Goal: Task Accomplishment & Management: Complete application form

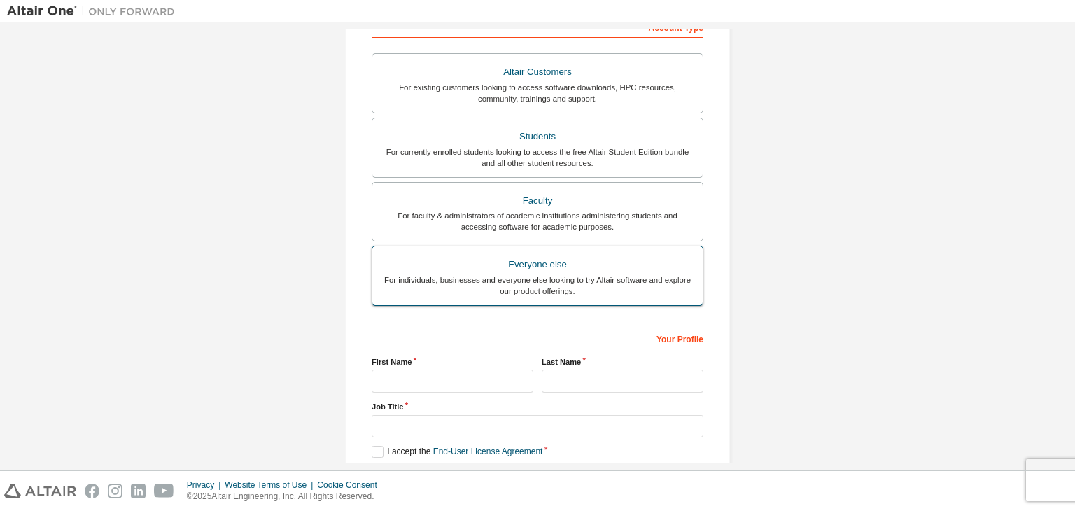
scroll to position [238, 0]
click at [541, 273] on div "For individuals, businesses and everyone else looking to try Altair software an…" at bounding box center [538, 284] width 314 height 22
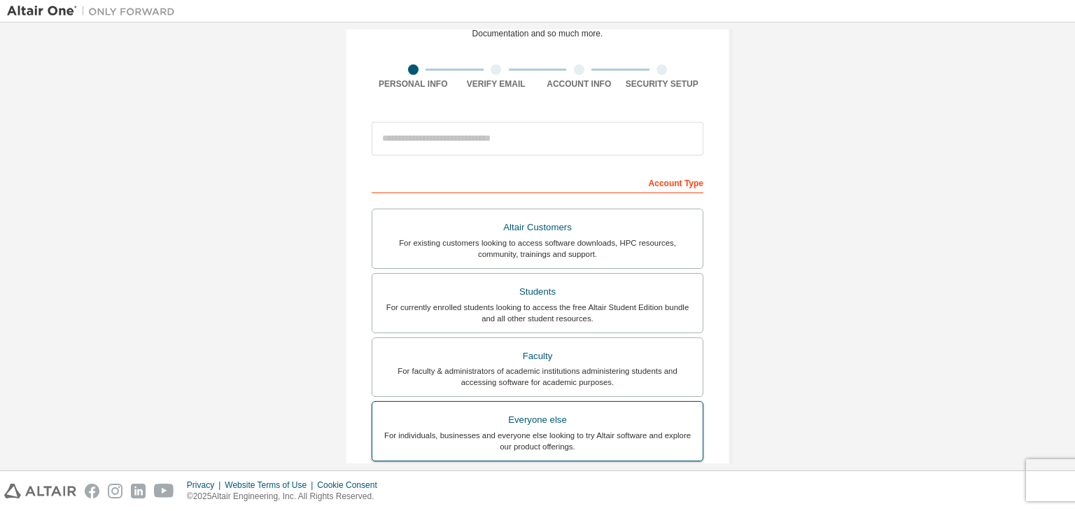
scroll to position [81, 0]
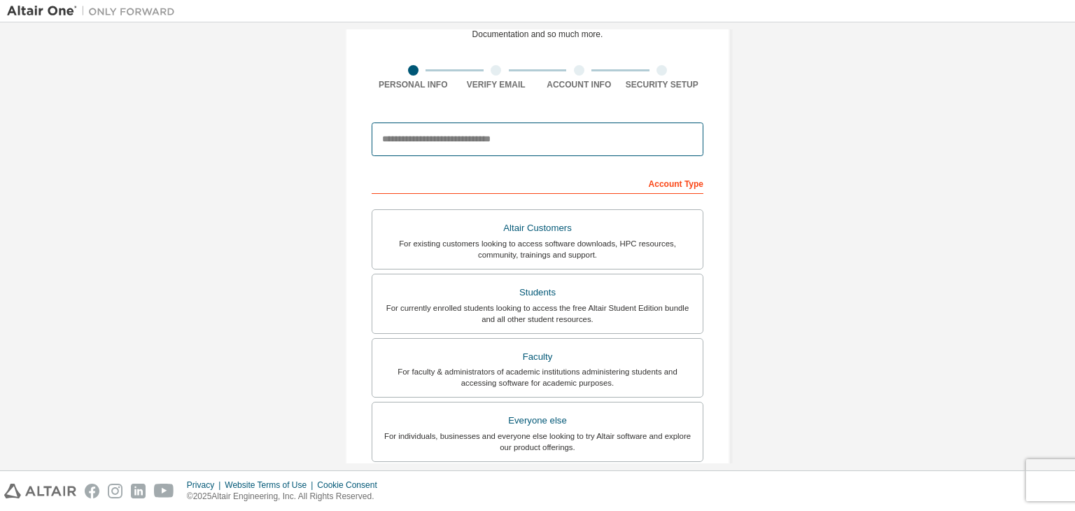
click at [496, 147] on input "email" at bounding box center [538, 140] width 332 height 34
type input "**********"
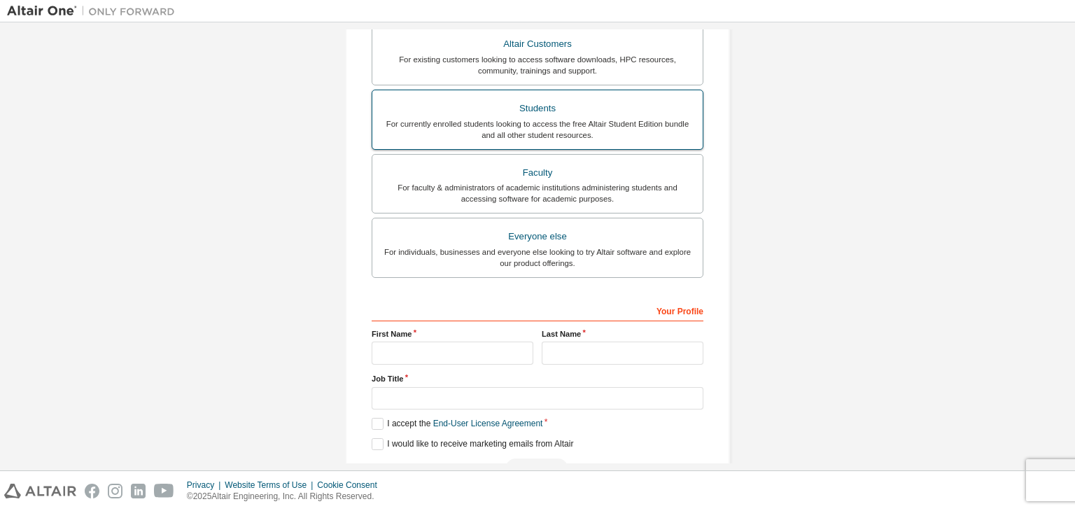
scroll to position [305, 0]
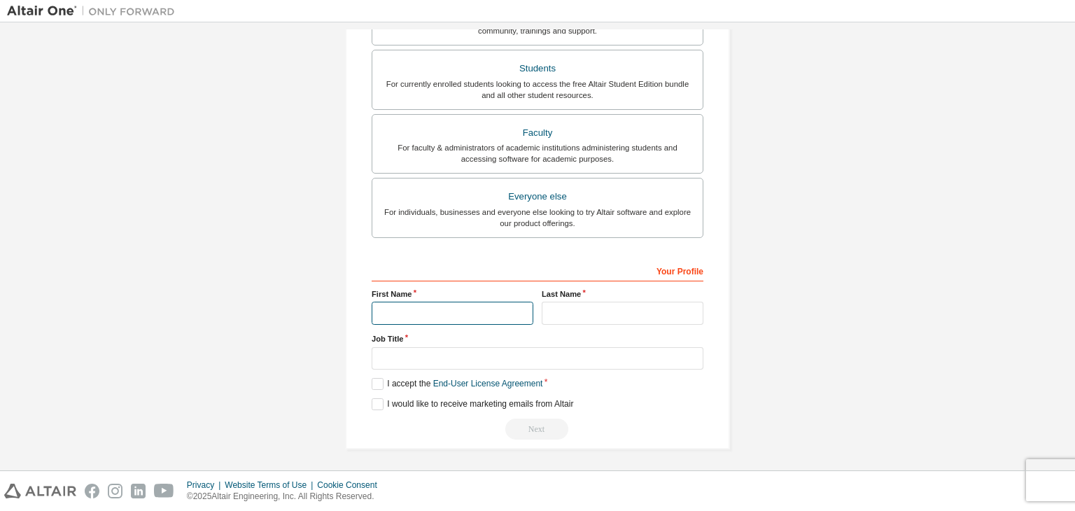
click at [468, 302] on input "text" at bounding box center [453, 313] width 162 height 23
type input "**********"
click at [585, 302] on input "text" at bounding box center [623, 313] width 162 height 23
type input "*"
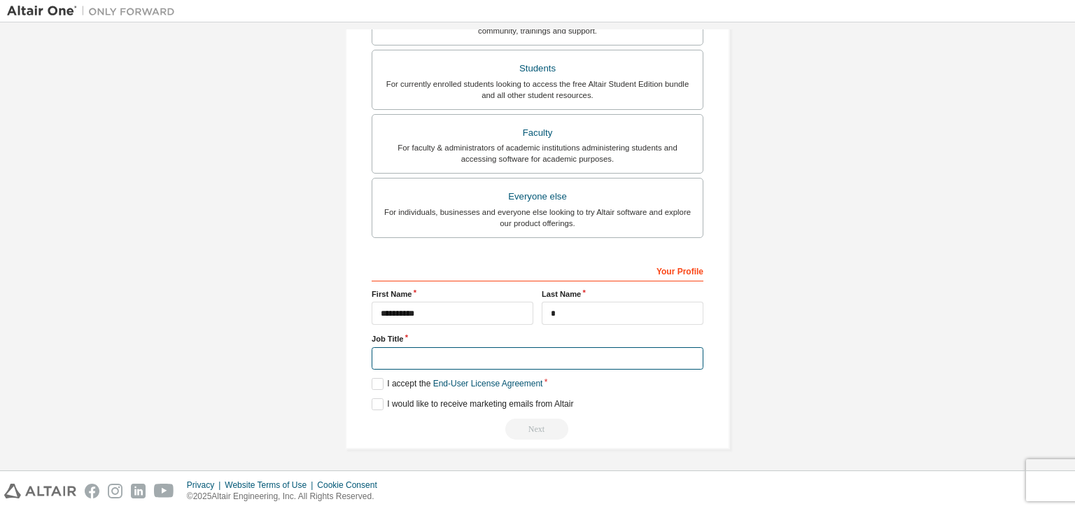
click at [562, 351] on input "text" at bounding box center [538, 358] width 332 height 23
type input "*******"
click at [375, 379] on label "I accept the End-User License Agreement" at bounding box center [457, 384] width 171 height 12
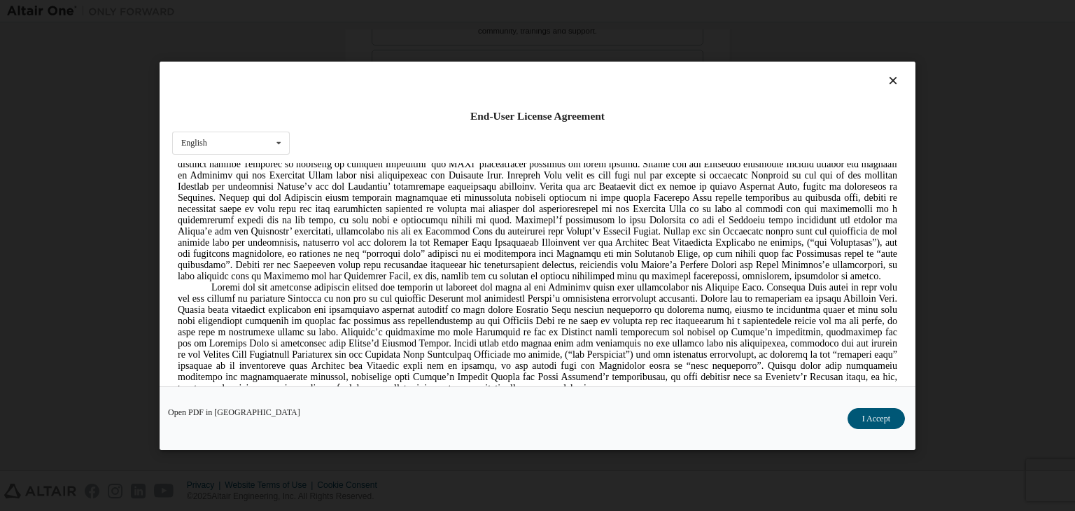
scroll to position [1757, 0]
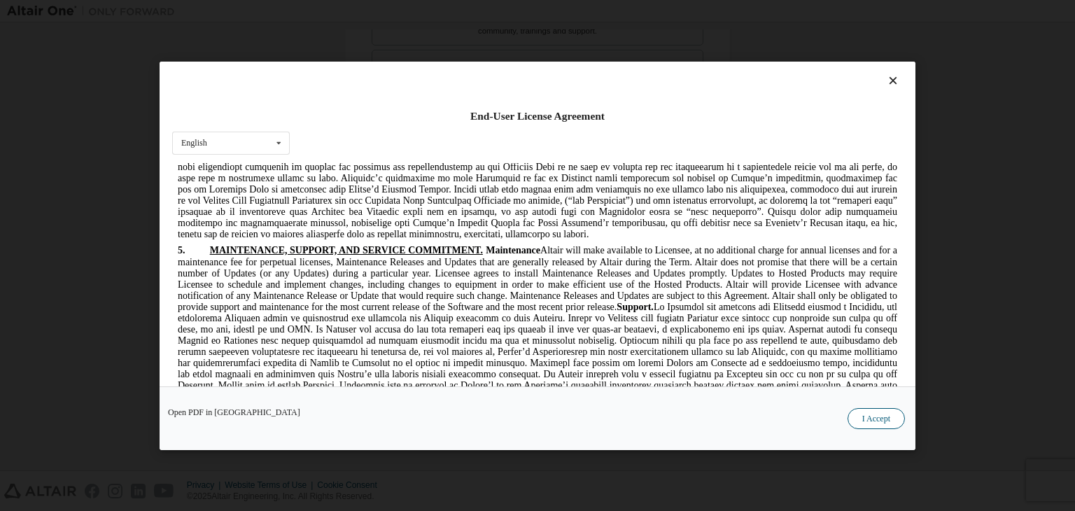
click at [860, 409] on button "I Accept" at bounding box center [876, 418] width 57 height 21
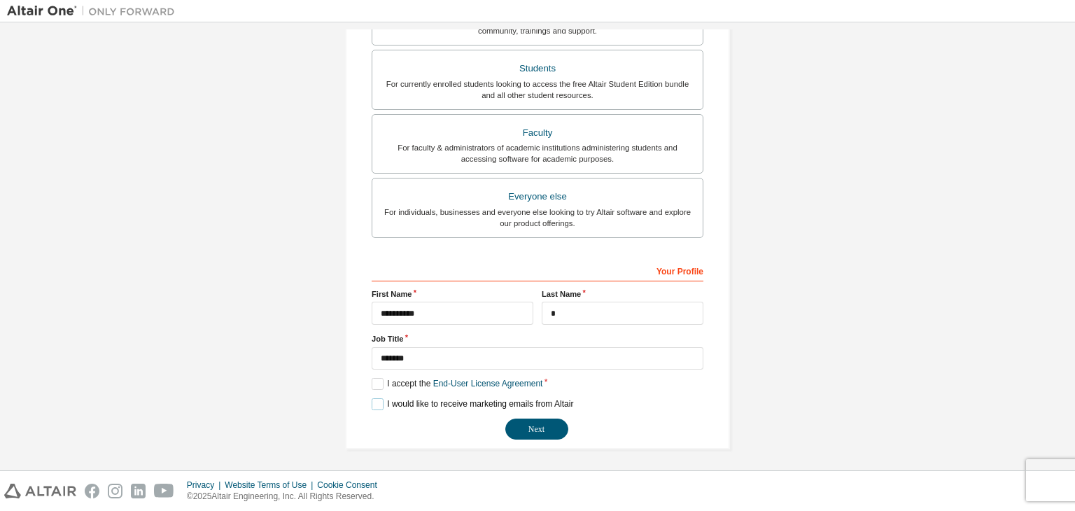
click at [375, 399] on label "I would like to receive marketing emails from Altair" at bounding box center [473, 404] width 202 height 12
click at [535, 423] on button "Next" at bounding box center [536, 429] width 63 height 21
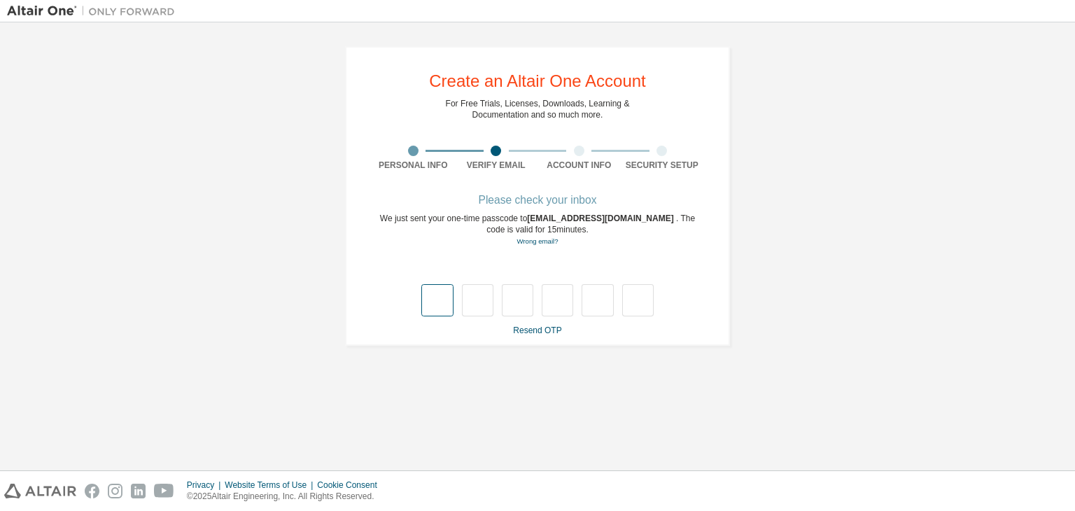
click at [436, 298] on input "text" at bounding box center [437, 300] width 32 height 32
click at [436, 308] on input "text" at bounding box center [437, 300] width 32 height 32
click at [545, 329] on link "Resend OTP" at bounding box center [537, 331] width 48 height 10
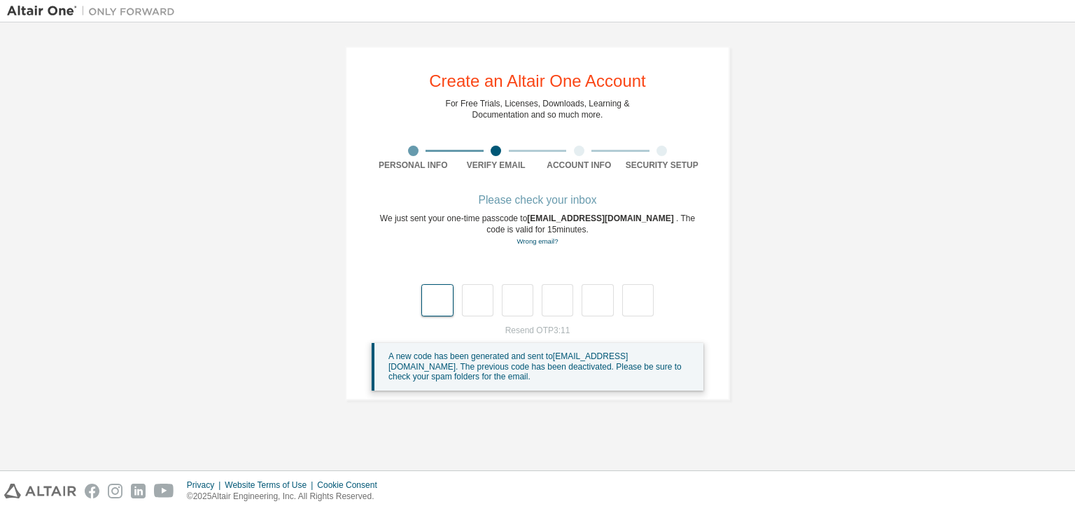
click at [437, 303] on input "text" at bounding box center [437, 300] width 32 height 32
click at [536, 243] on link "Wrong email?" at bounding box center [537, 241] width 41 height 8
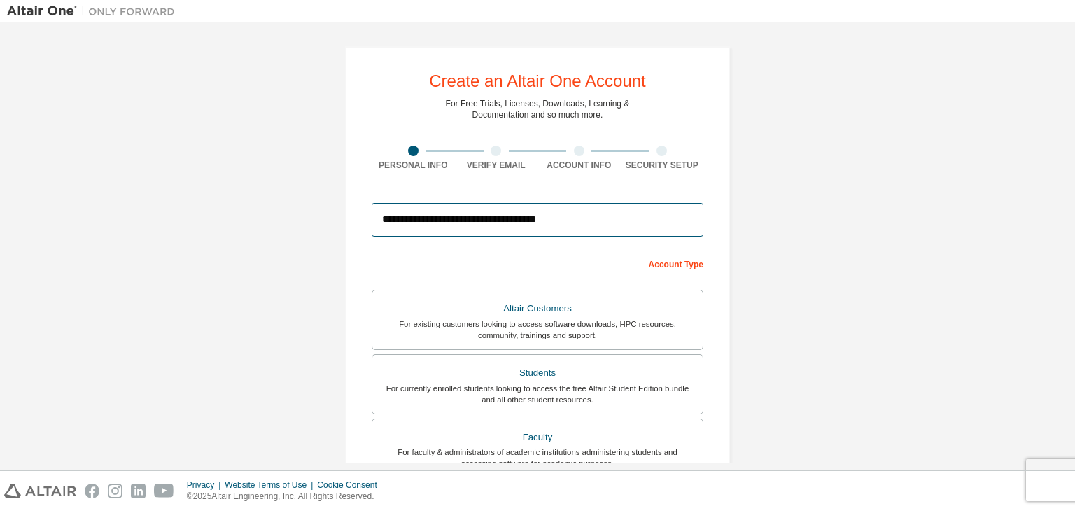
click at [583, 228] on input "**********" at bounding box center [538, 220] width 332 height 34
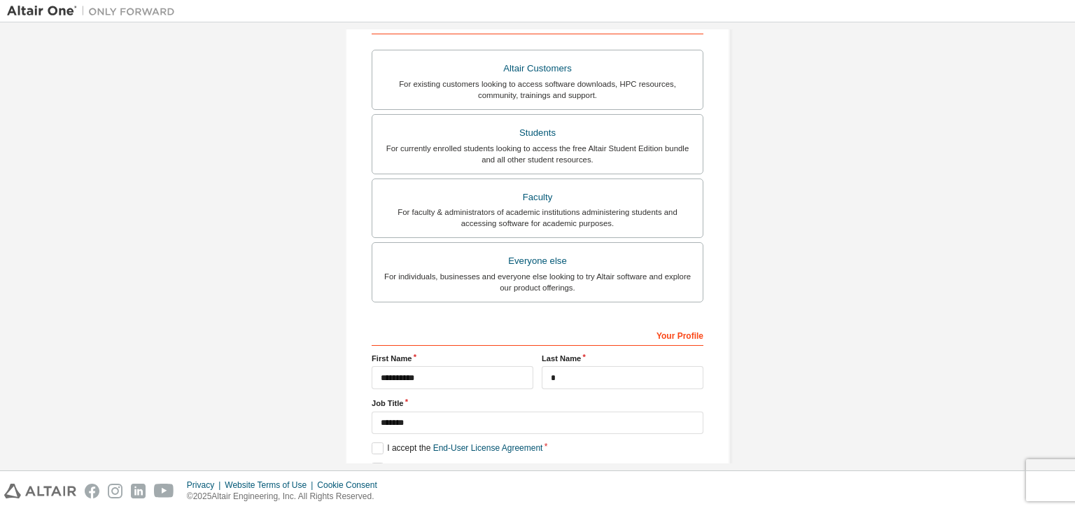
scroll to position [240, 0]
click at [552, 271] on div "For individuals, businesses and everyone else looking to try Altair software an…" at bounding box center [538, 282] width 314 height 22
click at [597, 272] on div "For individuals, businesses and everyone else looking to try Altair software an…" at bounding box center [538, 282] width 314 height 22
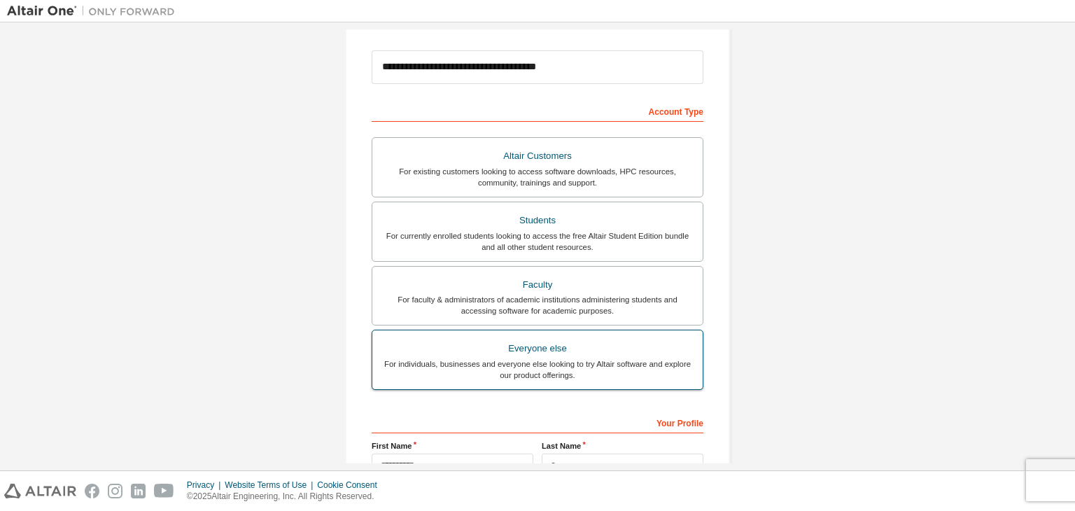
click at [583, 340] on div "Everyone else" at bounding box center [538, 349] width 314 height 20
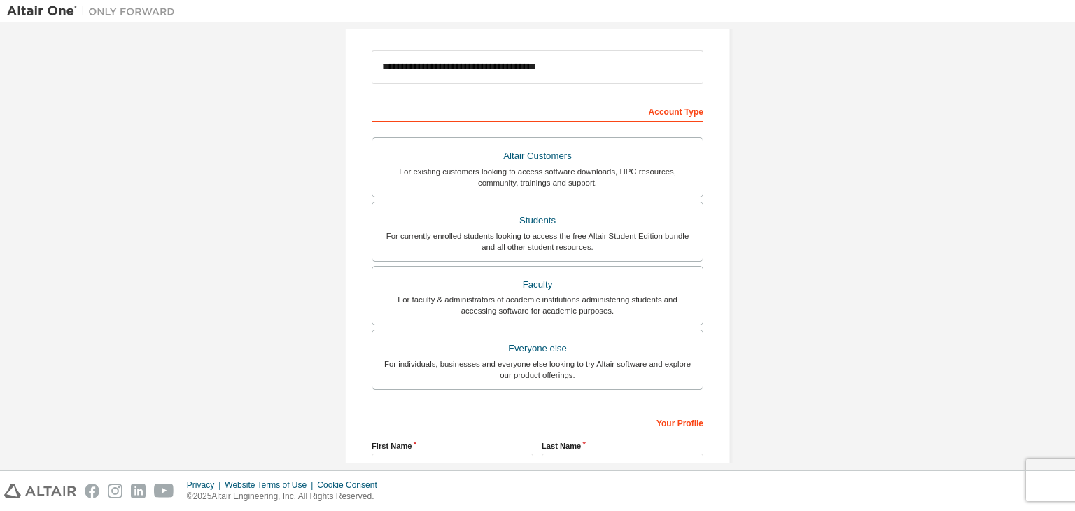
click at [588, 109] on div "Account Type" at bounding box center [538, 110] width 332 height 22
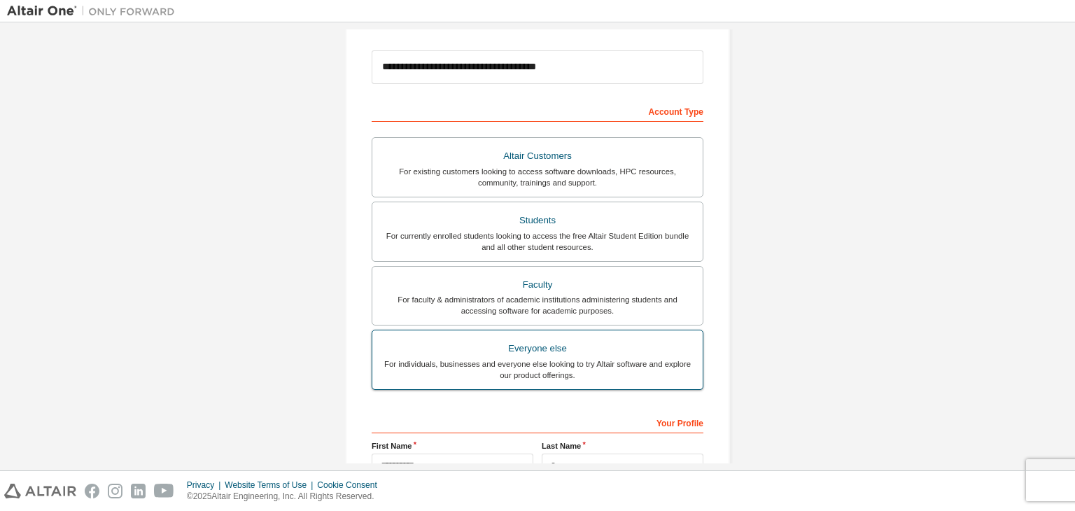
click at [543, 365] on div "For individuals, businesses and everyone else looking to try Altair software an…" at bounding box center [538, 369] width 314 height 22
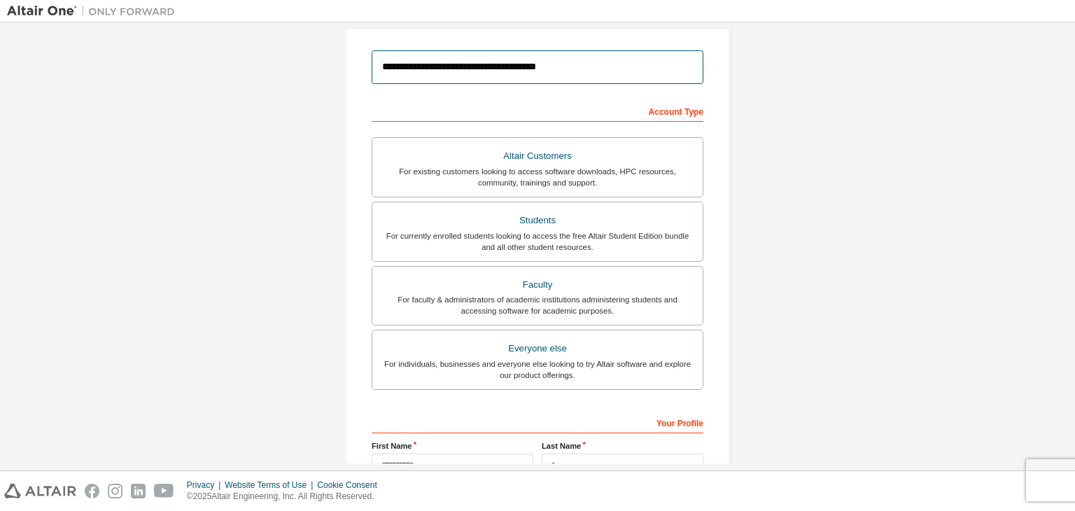
click at [648, 60] on input "**********" at bounding box center [538, 67] width 332 height 34
click at [692, 114] on div "Account Type" at bounding box center [538, 110] width 332 height 22
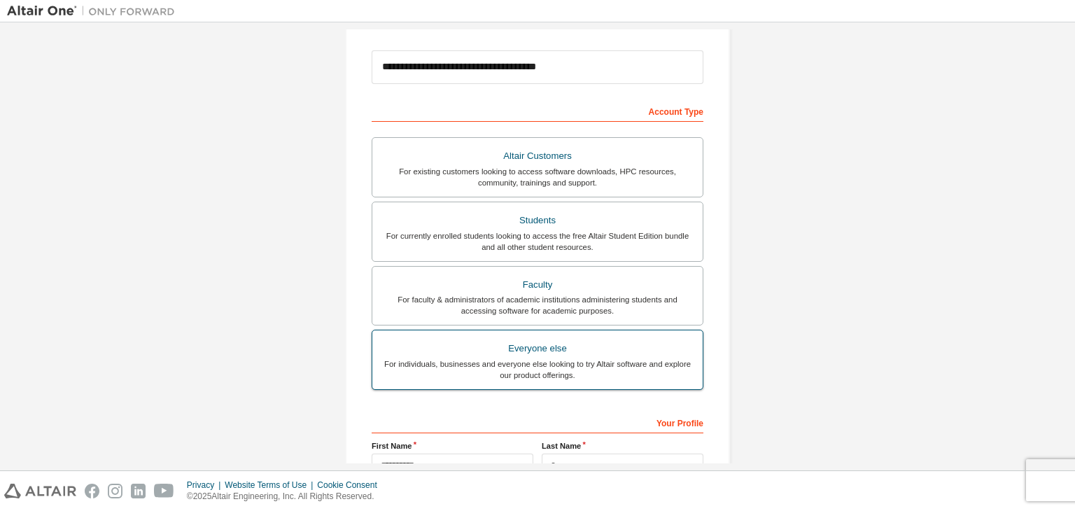
scroll to position [305, 0]
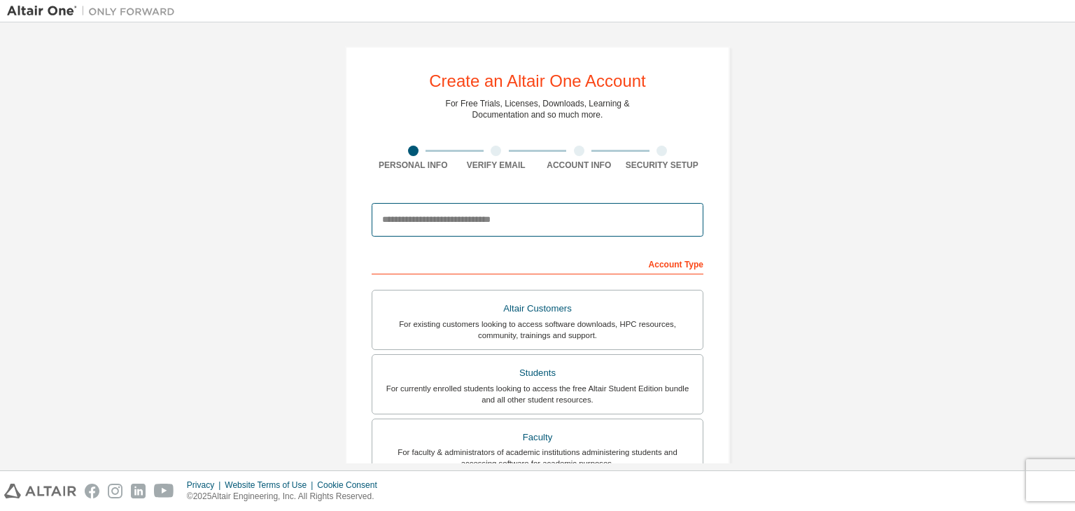
click at [475, 208] on input "email" at bounding box center [538, 220] width 332 height 34
type input "**********"
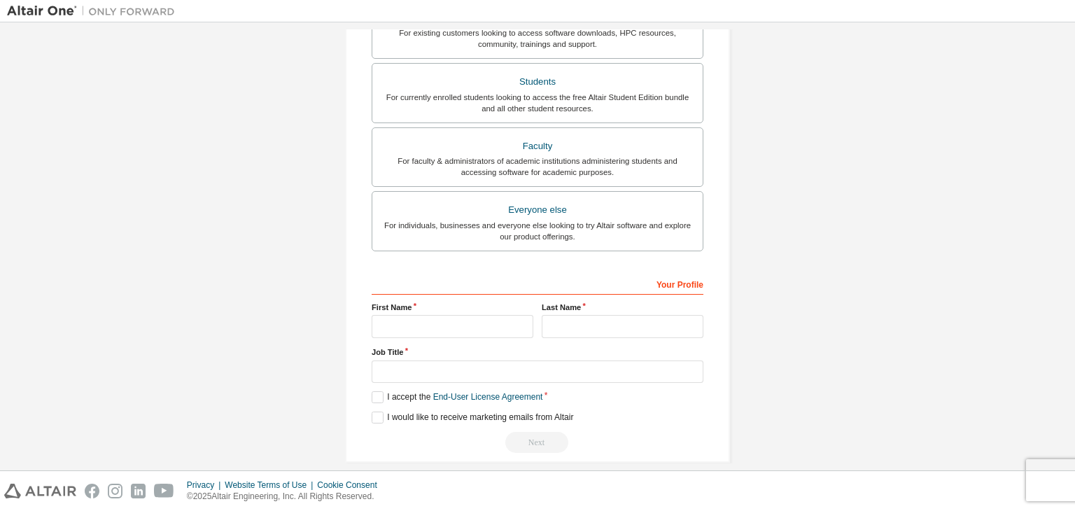
scroll to position [305, 0]
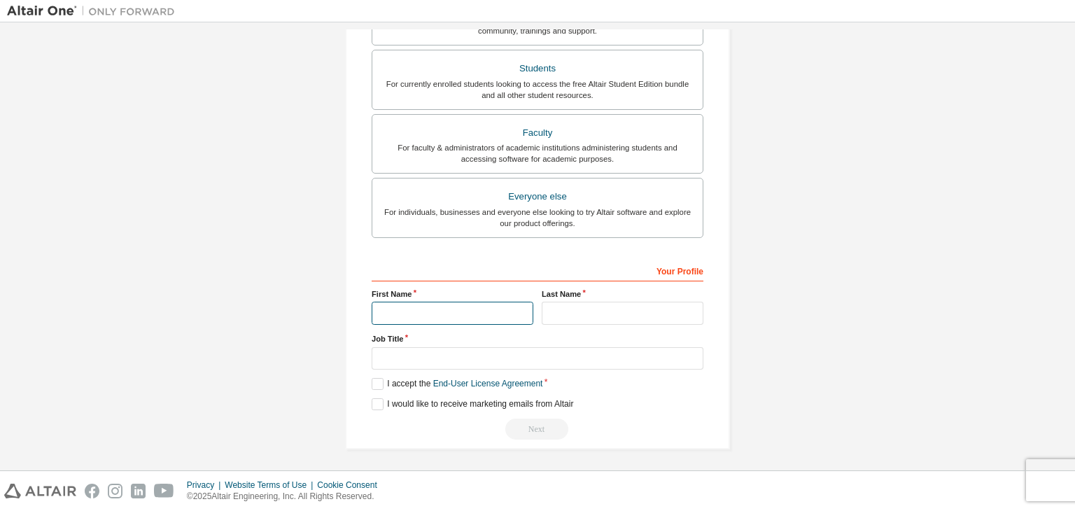
click at [455, 309] on input "text" at bounding box center [453, 313] width 162 height 23
type input "**********"
click at [594, 302] on input "text" at bounding box center [623, 313] width 162 height 23
type input "*"
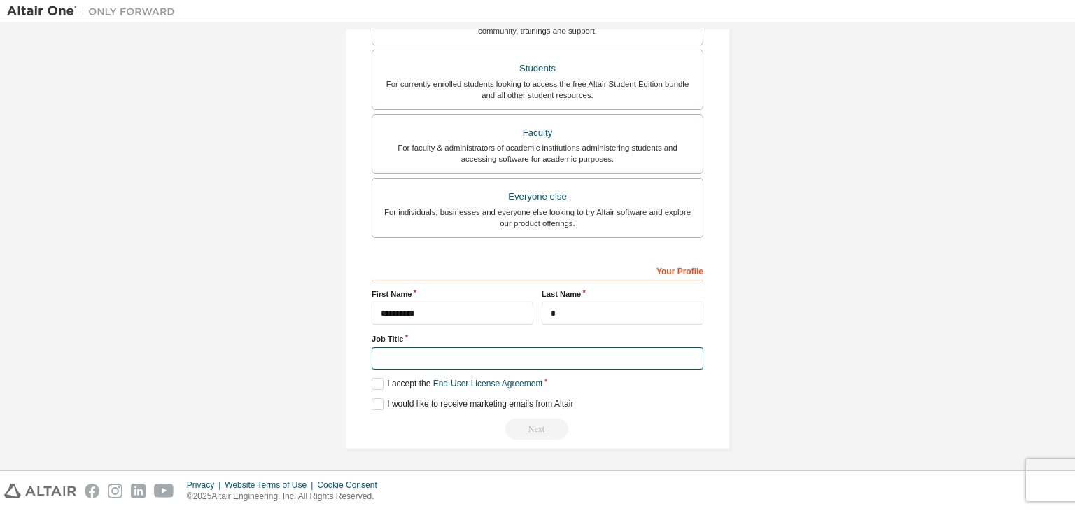
click at [547, 357] on input "text" at bounding box center [538, 358] width 332 height 23
type input "*******"
click at [376, 382] on label "I accept the End-User License Agreement" at bounding box center [457, 384] width 171 height 12
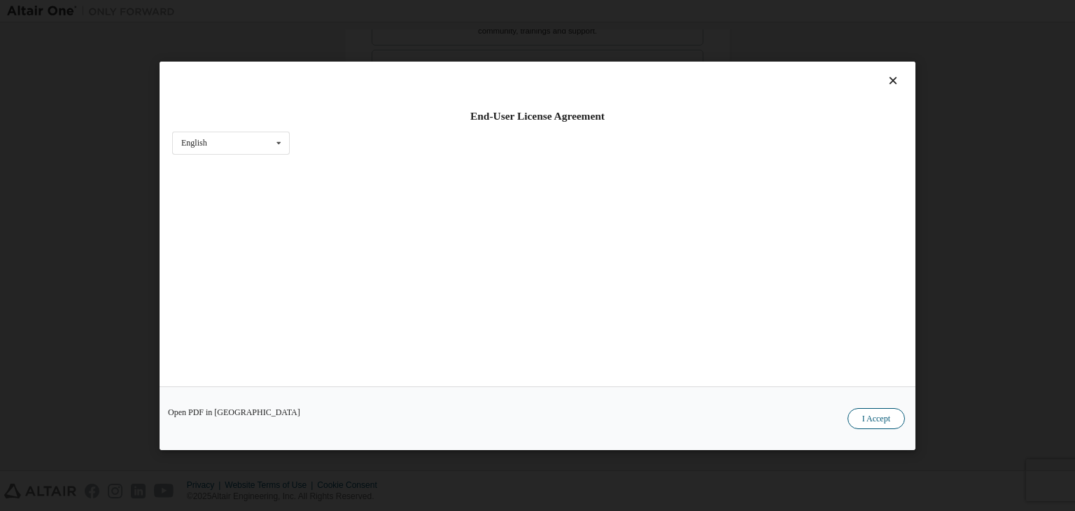
click at [886, 421] on button "I Accept" at bounding box center [876, 418] width 57 height 21
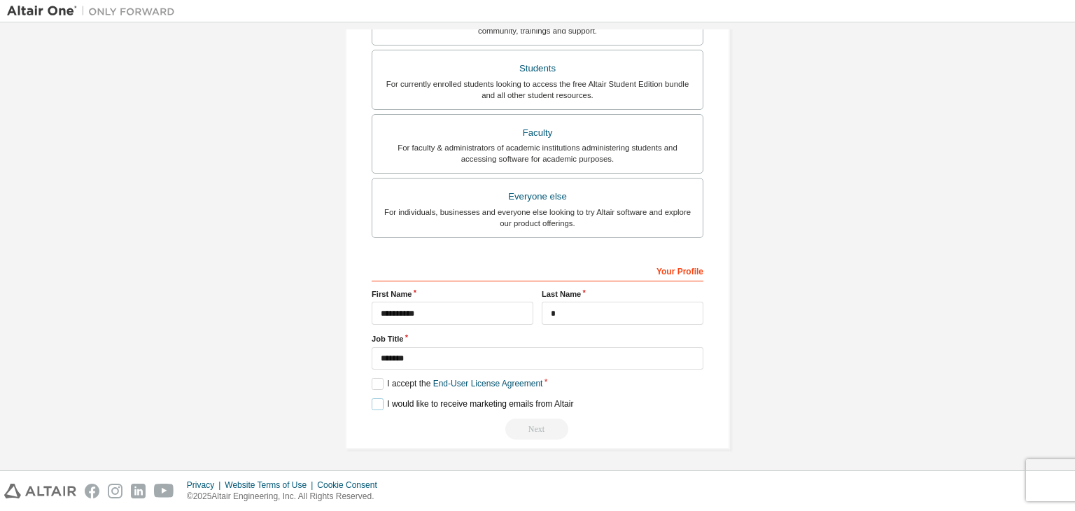
click at [372, 401] on label "I would like to receive marketing emails from Altair" at bounding box center [473, 404] width 202 height 12
click at [538, 428] on div "Next" at bounding box center [538, 429] width 332 height 21
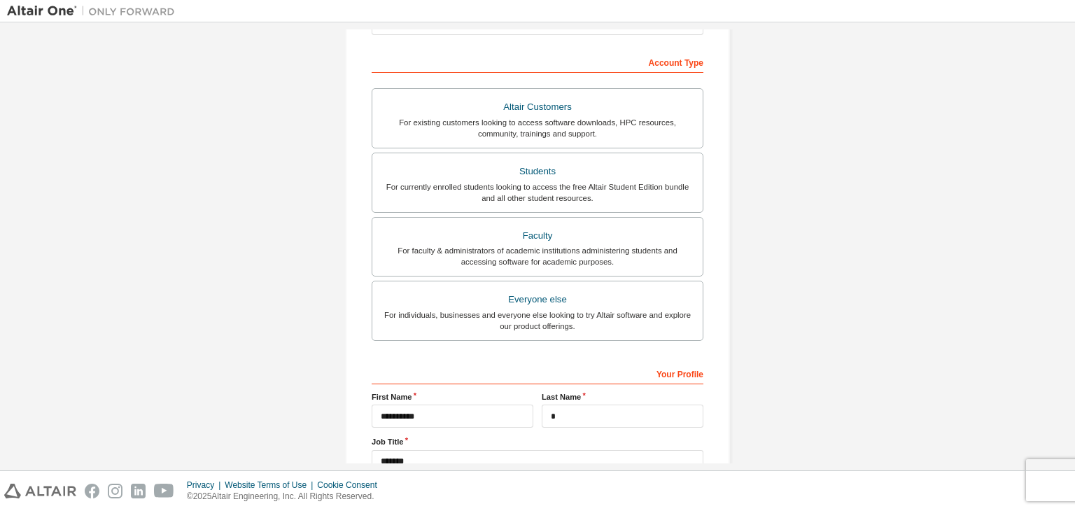
scroll to position [195, 0]
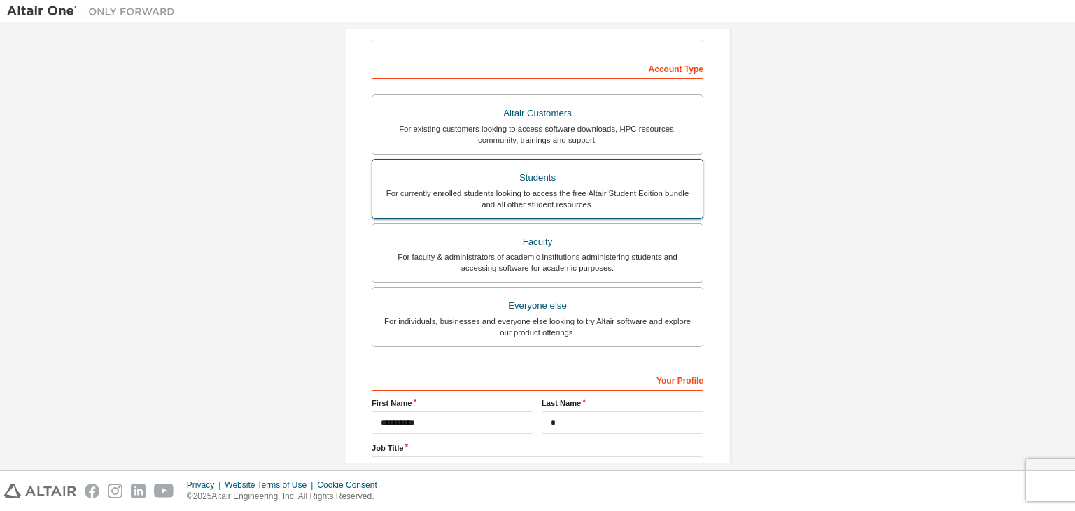
click at [585, 191] on div "For currently enrolled students looking to access the free Altair Student Editi…" at bounding box center [538, 199] width 314 height 22
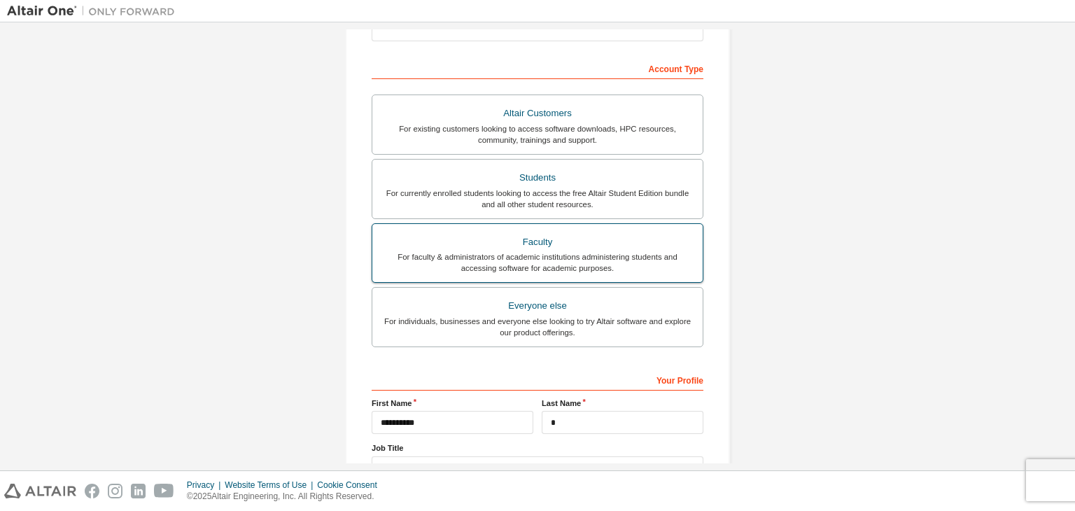
click at [592, 254] on div "For faculty & administrators of academic institutions administering students an…" at bounding box center [538, 262] width 314 height 22
click at [601, 303] on div "Everyone else" at bounding box center [538, 306] width 314 height 20
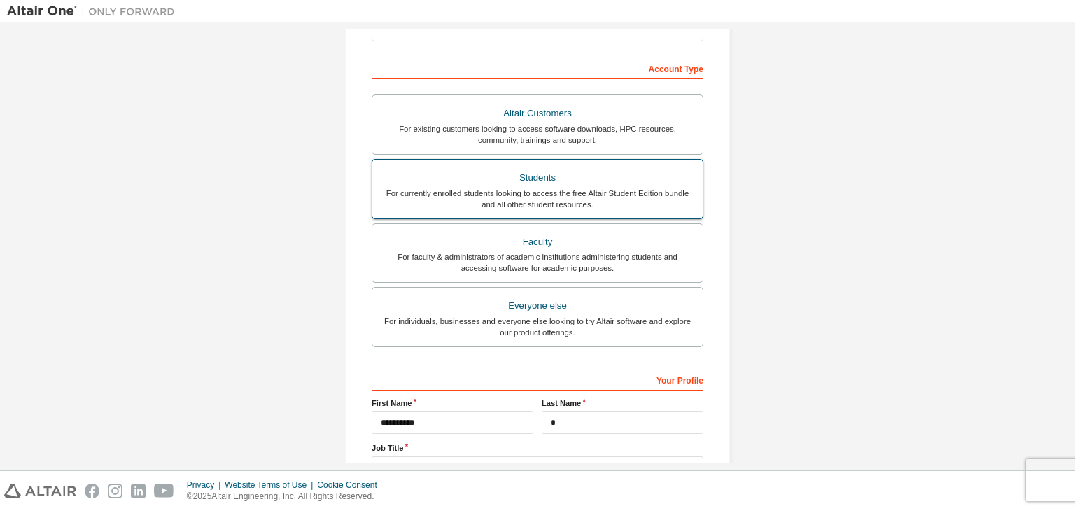
click at [565, 197] on div "For currently enrolled students looking to access the free Altair Student Editi…" at bounding box center [538, 199] width 314 height 22
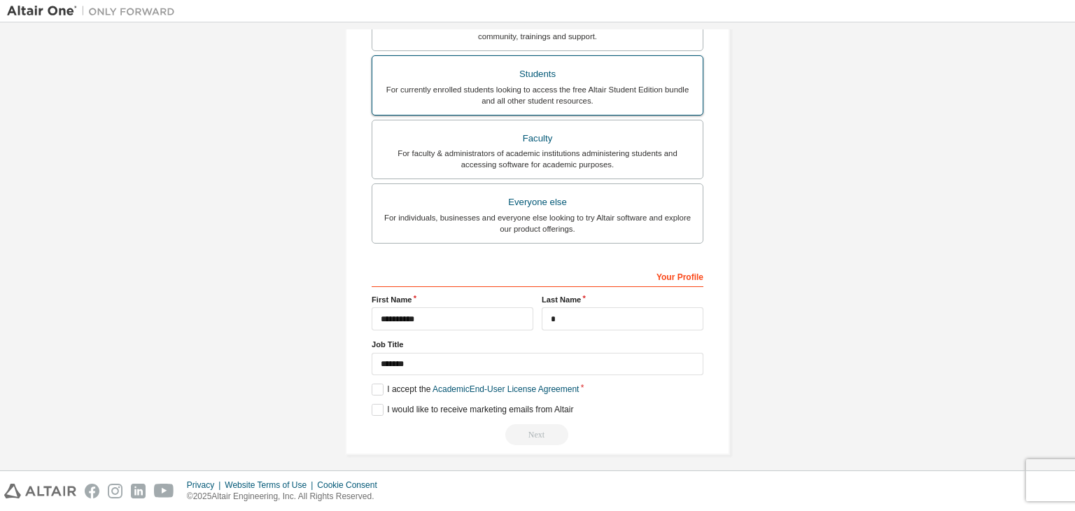
scroll to position [305, 0]
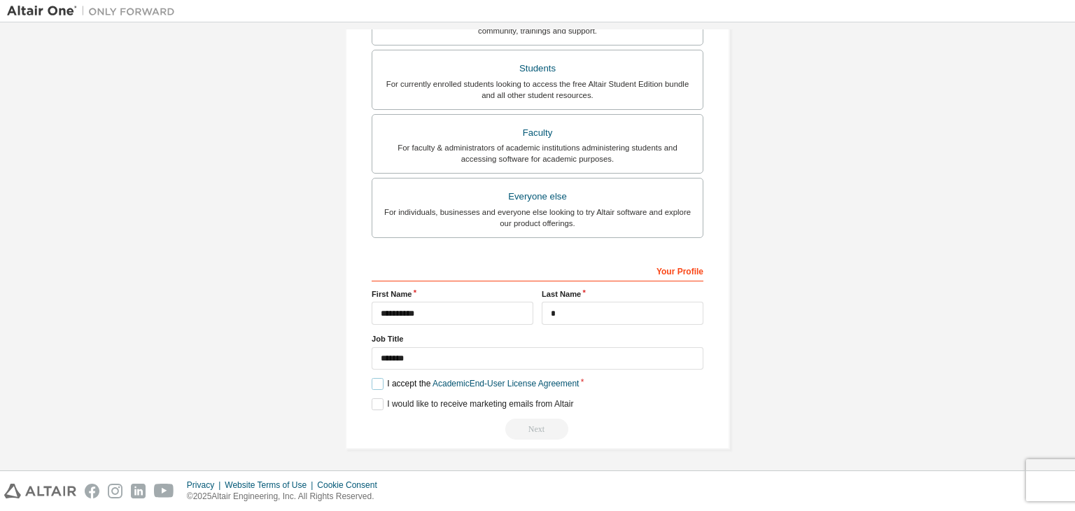
click at [373, 382] on label "I accept the Academic End-User License Agreement" at bounding box center [475, 384] width 207 height 12
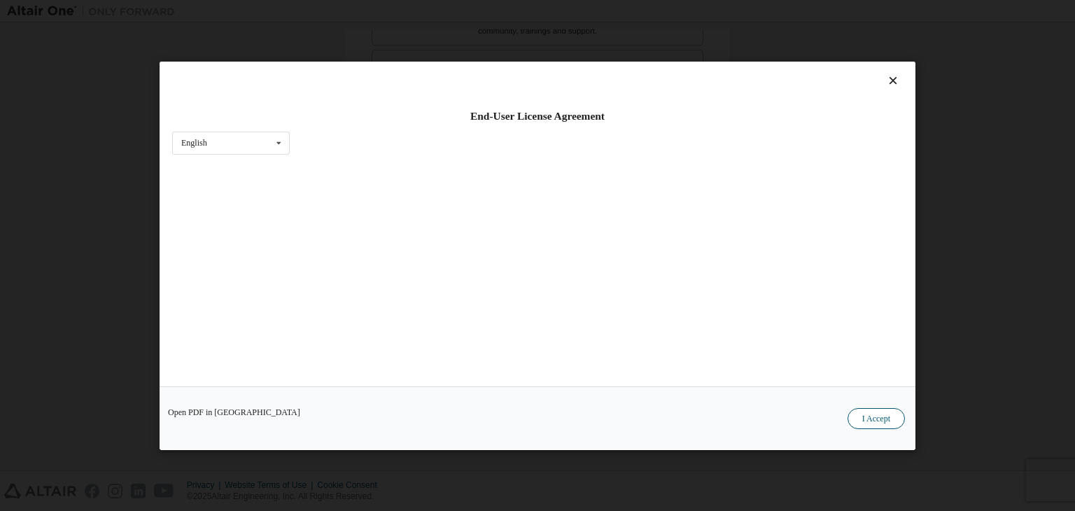
click at [868, 417] on button "I Accept" at bounding box center [876, 418] width 57 height 21
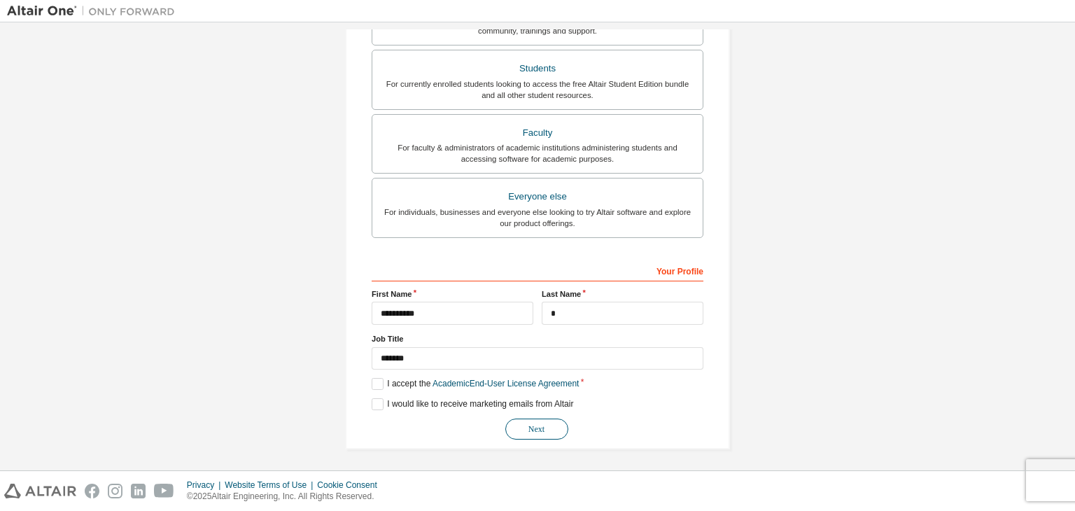
click at [548, 426] on button "Next" at bounding box center [536, 429] width 63 height 21
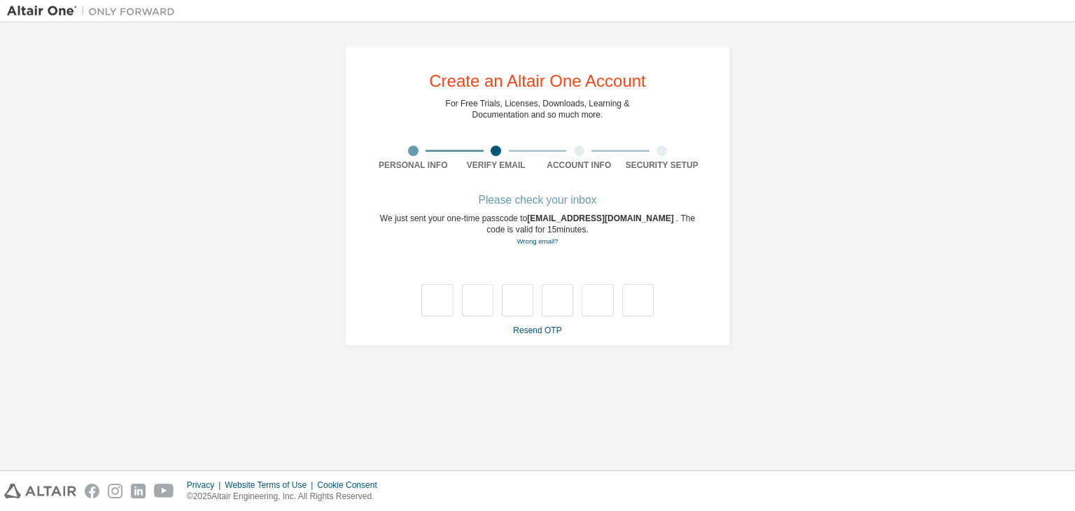
scroll to position [0, 0]
click at [435, 300] on input "text" at bounding box center [437, 300] width 32 height 32
click at [442, 301] on input "text" at bounding box center [437, 300] width 32 height 32
type input "*"
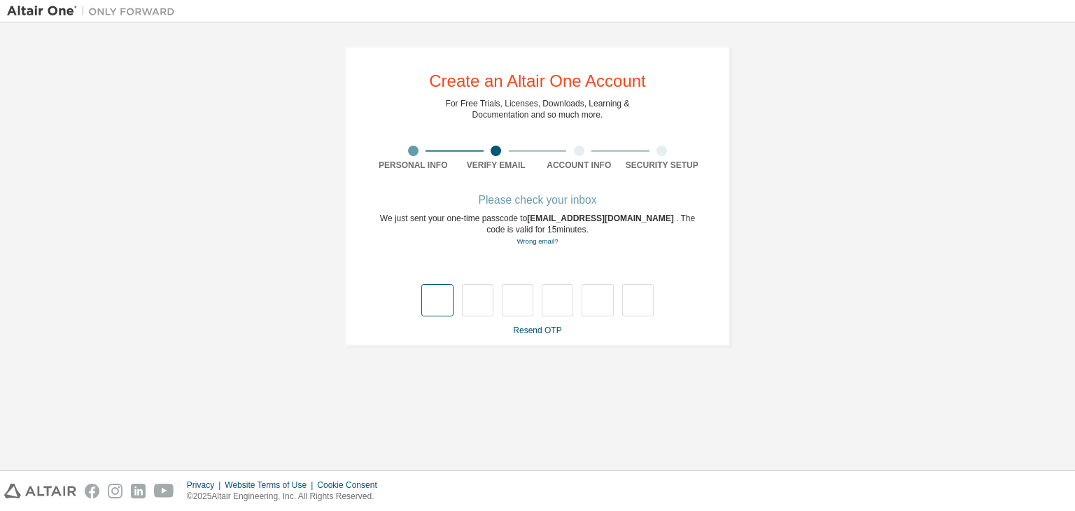
type input "*"
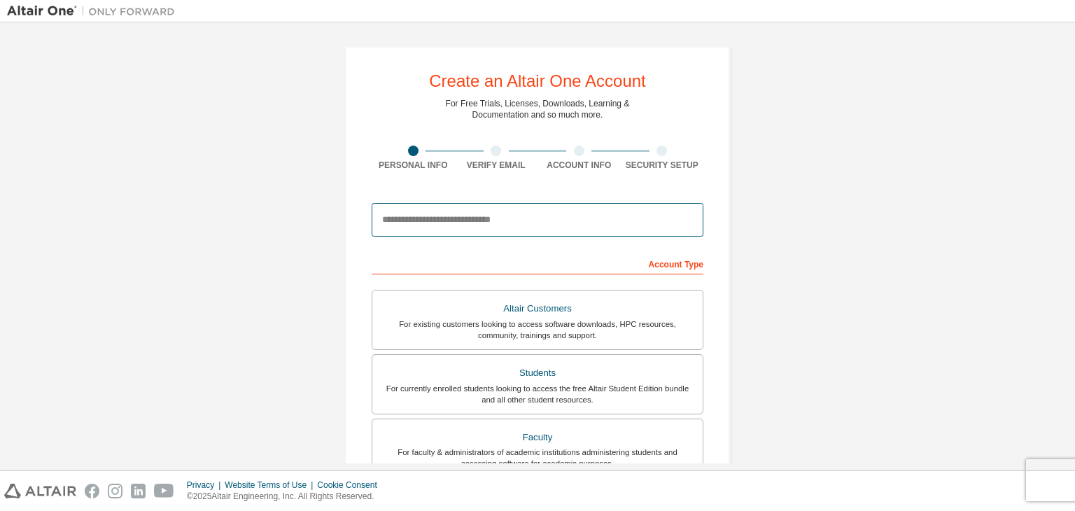
click at [557, 209] on input "email" at bounding box center [538, 220] width 332 height 34
type input "**********"
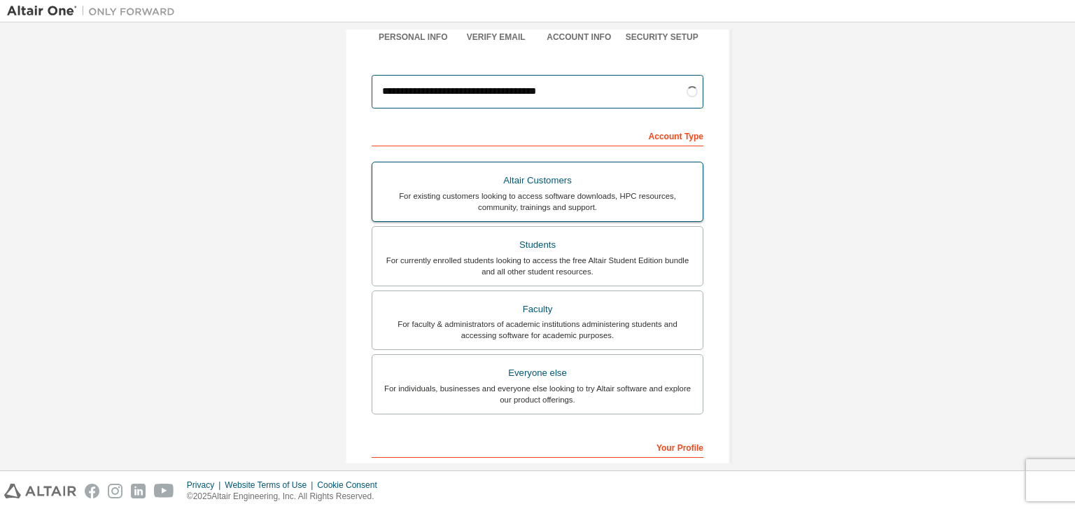
scroll to position [132, 0]
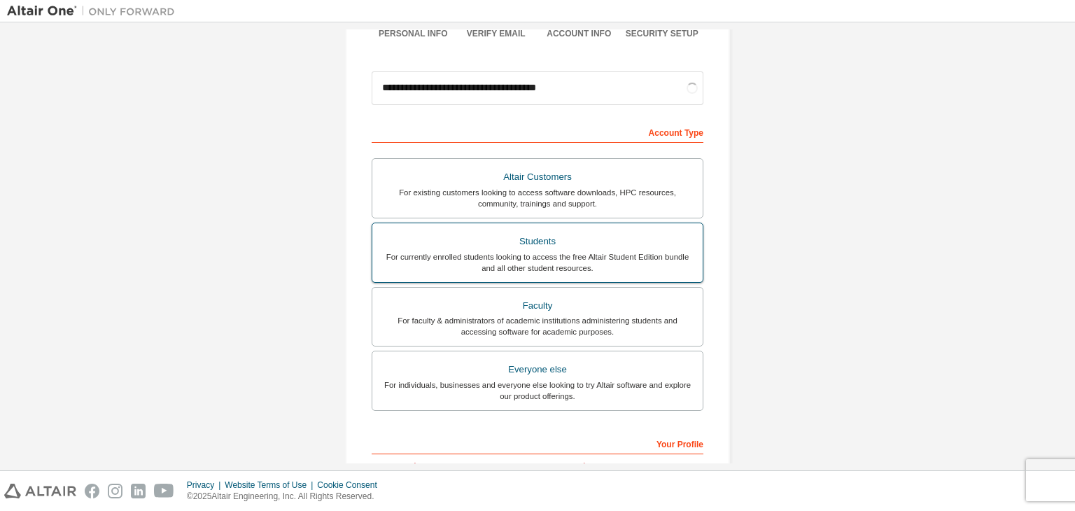
click at [523, 259] on div "For currently enrolled students looking to access the free Altair Student Editi…" at bounding box center [538, 262] width 314 height 22
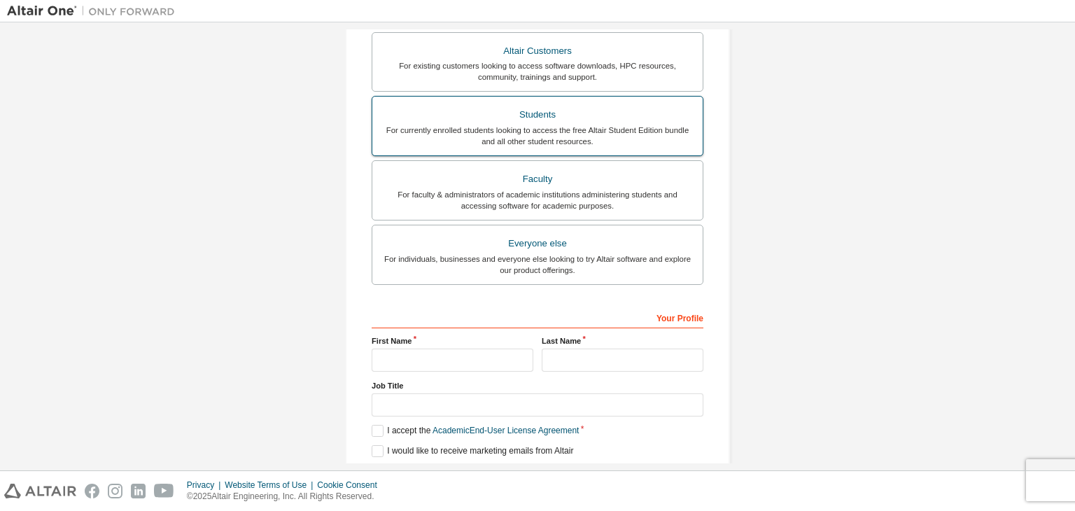
scroll to position [294, 0]
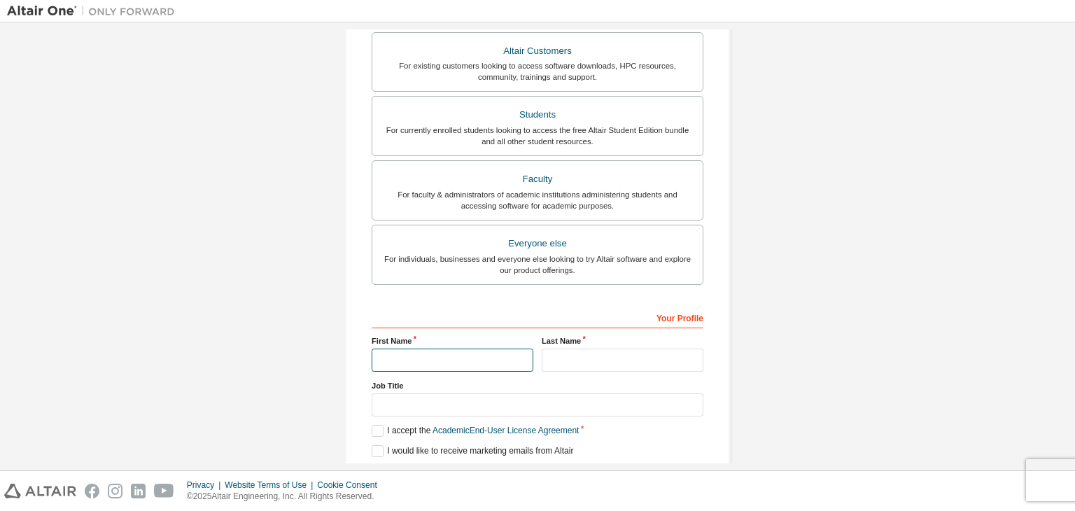
click at [434, 356] on input "text" at bounding box center [453, 360] width 162 height 23
type input "**********"
click at [584, 362] on input "text" at bounding box center [623, 359] width 162 height 23
type input "*"
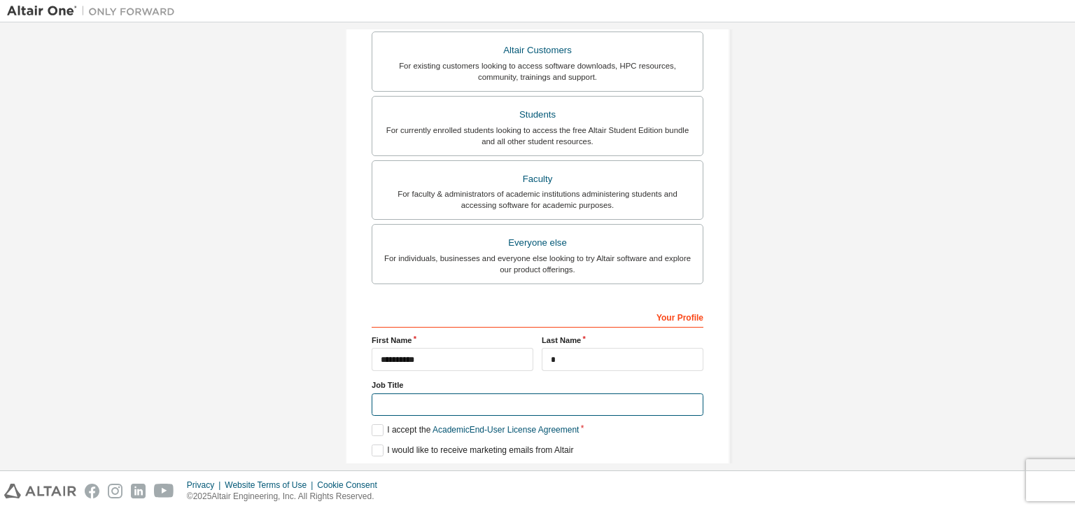
click at [558, 402] on input "text" at bounding box center [538, 404] width 332 height 23
type input "*******"
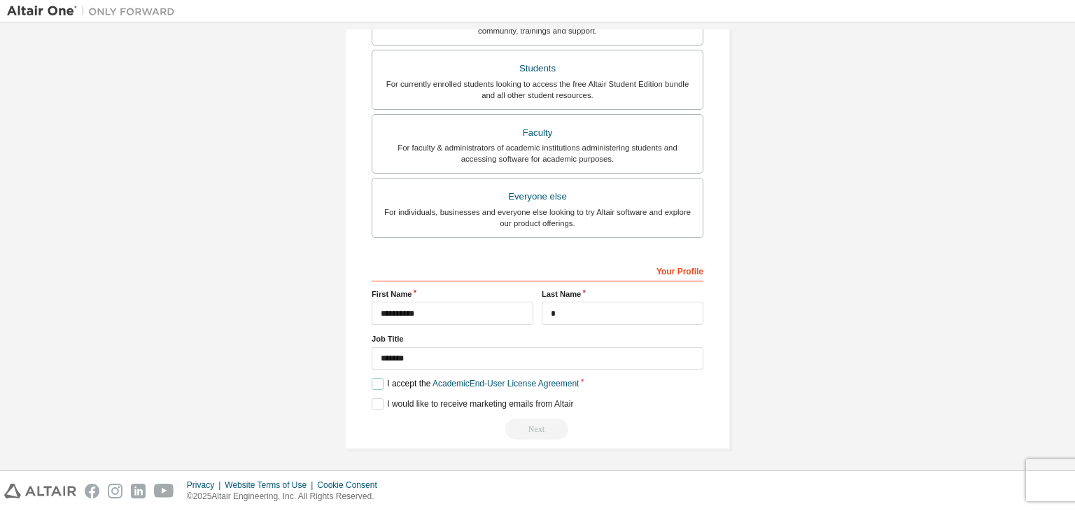
click at [375, 384] on label "I accept the Academic End-User License Agreement" at bounding box center [475, 384] width 207 height 12
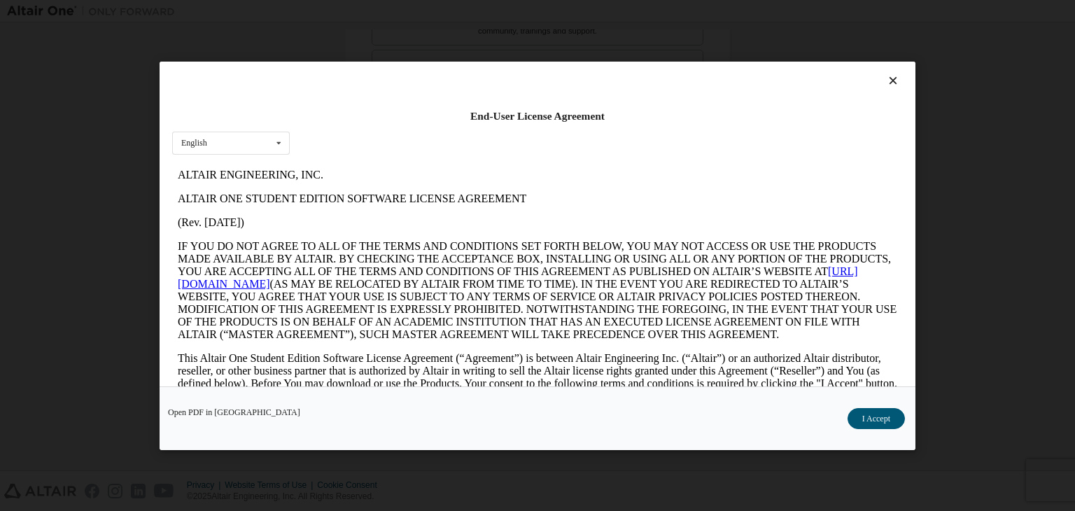
scroll to position [0, 0]
click at [867, 410] on button "I Accept" at bounding box center [876, 418] width 57 height 21
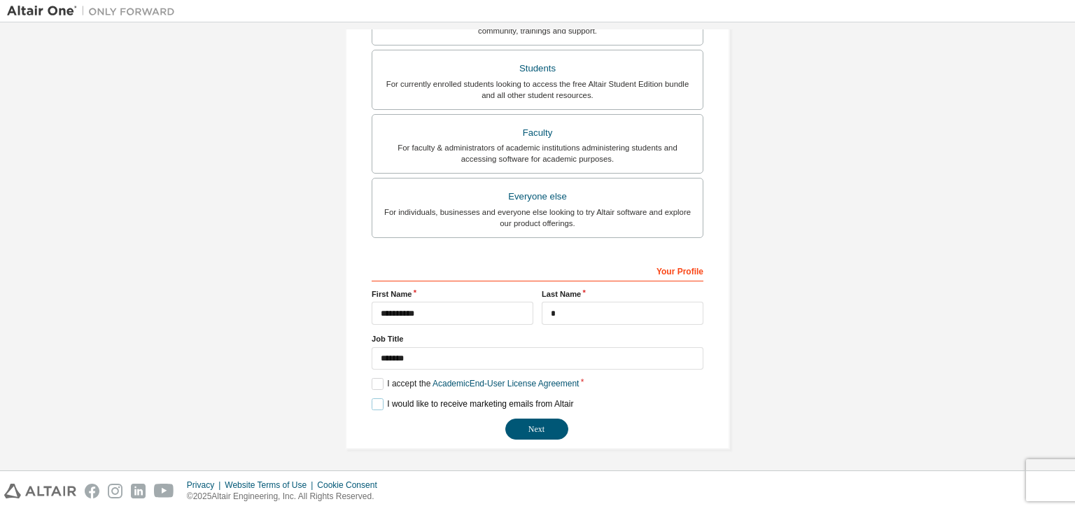
click at [378, 399] on label "I would like to receive marketing emails from Altair" at bounding box center [473, 404] width 202 height 12
click at [527, 425] on button "Next" at bounding box center [536, 429] width 63 height 21
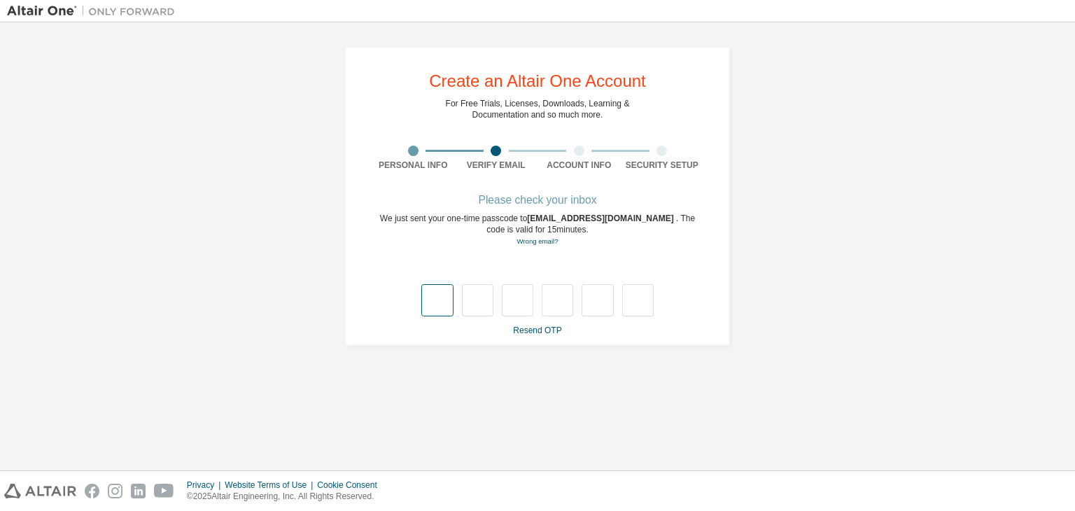
click at [435, 297] on input "text" at bounding box center [437, 300] width 32 height 32
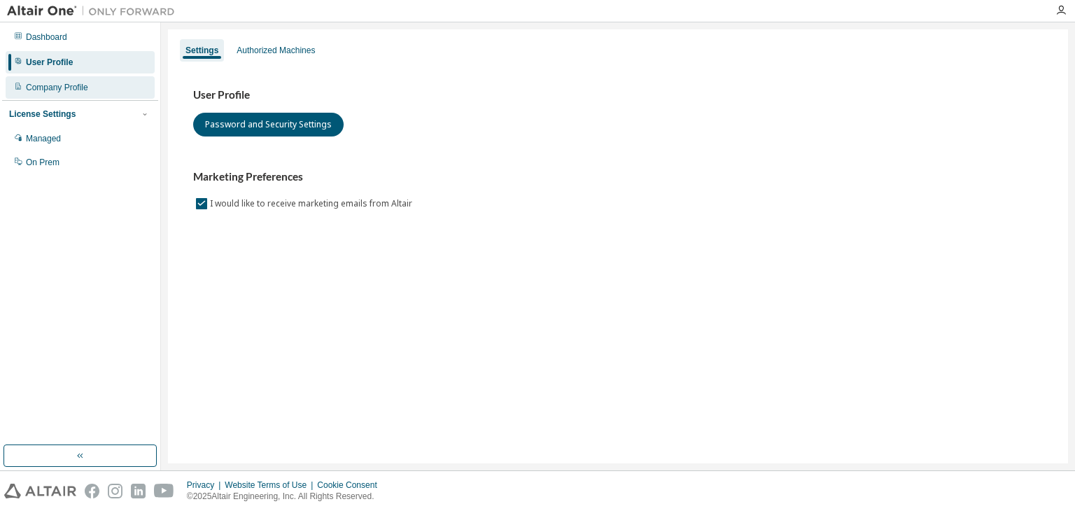
click at [80, 88] on div "Company Profile" at bounding box center [57, 87] width 62 height 11
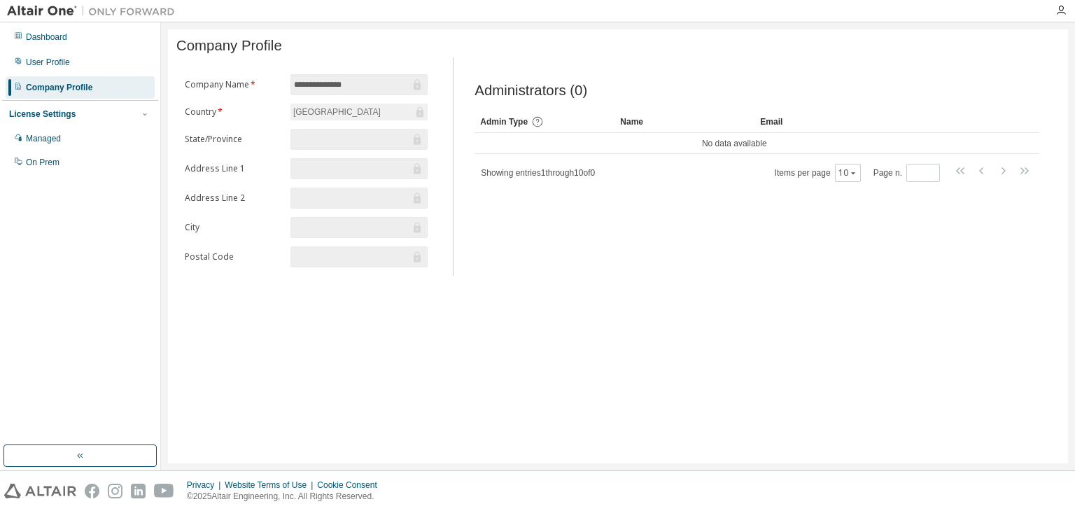
click at [339, 144] on input "text" at bounding box center [352, 139] width 116 height 14
click at [325, 144] on input "text" at bounding box center [352, 139] width 116 height 14
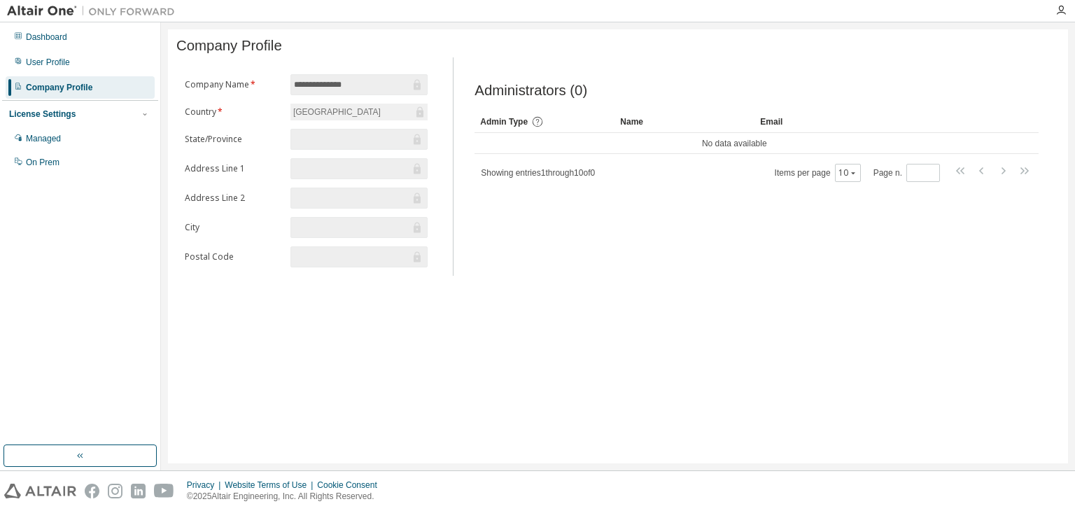
click at [325, 144] on input "text" at bounding box center [352, 139] width 116 height 14
drag, startPoint x: 335, startPoint y: 172, endPoint x: 330, endPoint y: 118, distance: 53.5
click at [330, 118] on form "**********" at bounding box center [306, 170] width 243 height 193
click at [330, 118] on div "India" at bounding box center [359, 112] width 137 height 17
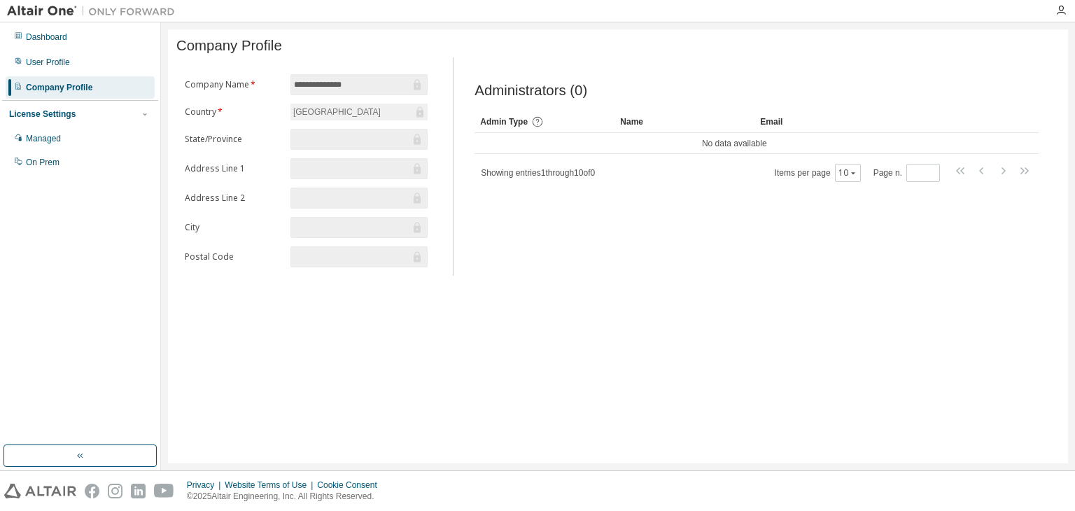
click at [328, 132] on span at bounding box center [359, 139] width 137 height 21
click at [337, 228] on input "text" at bounding box center [352, 228] width 116 height 14
click at [371, 88] on input "**********" at bounding box center [352, 85] width 116 height 14
click at [931, 178] on input "*" at bounding box center [923, 172] width 27 height 11
click at [931, 173] on input "*" at bounding box center [923, 172] width 27 height 11
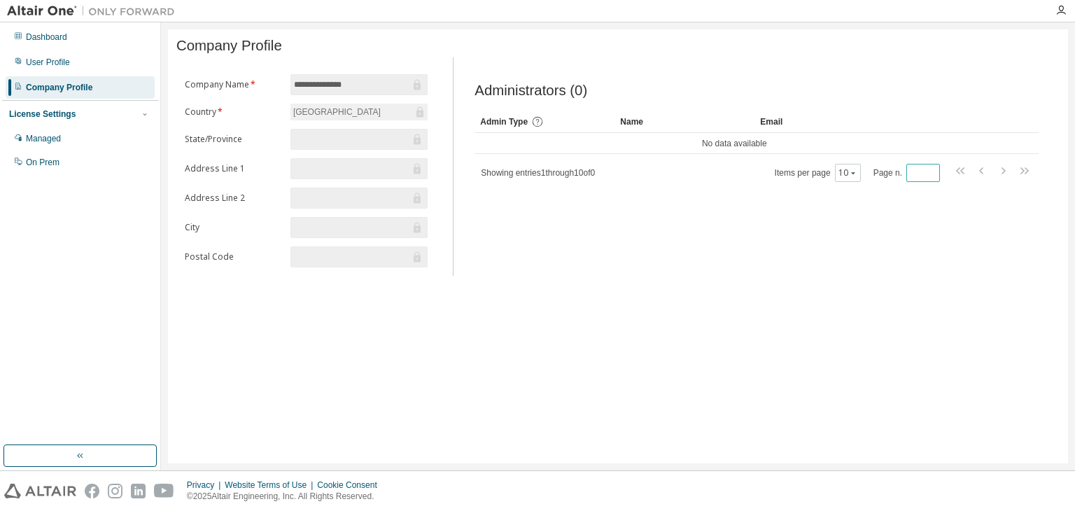
click at [931, 173] on input "*" at bounding box center [923, 172] width 27 height 11
type input "*"
click at [573, 250] on div "Administrators (0) Clear Load Save Save As Field Operator Value Select filter S…" at bounding box center [757, 171] width 598 height 210
click at [117, 138] on div "Managed" at bounding box center [80, 138] width 149 height 22
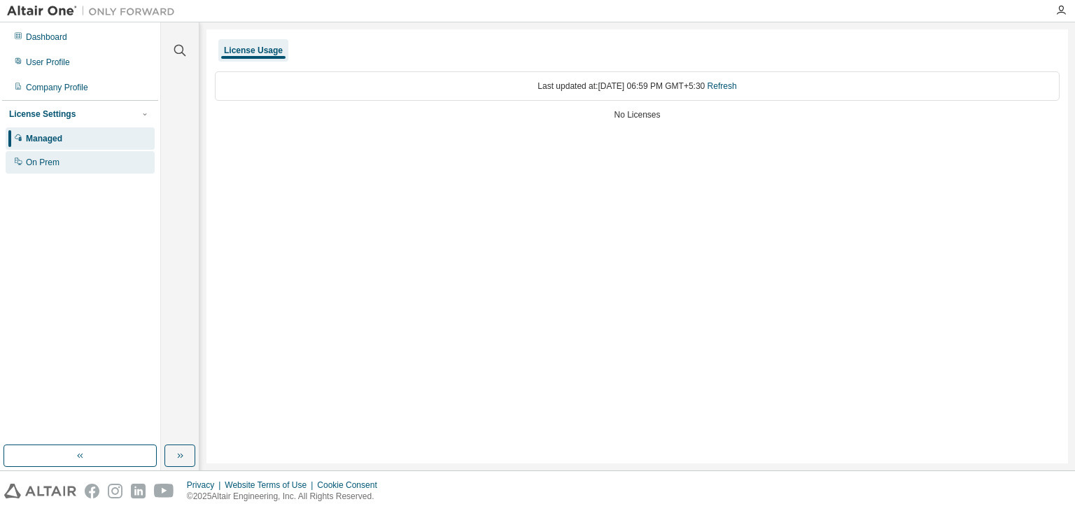
click at [106, 167] on div "On Prem" at bounding box center [80, 162] width 149 height 22
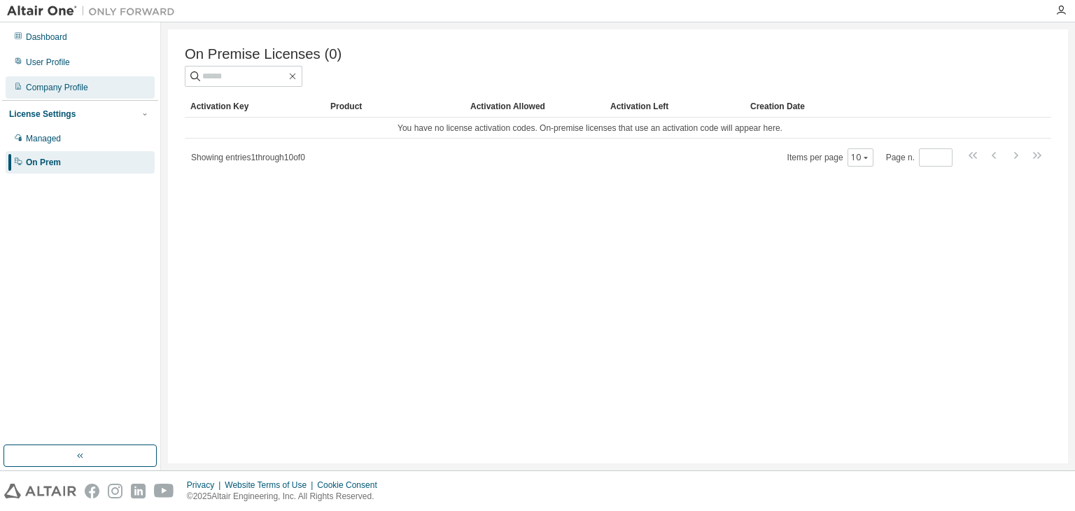
click at [86, 94] on div "Company Profile" at bounding box center [80, 87] width 149 height 22
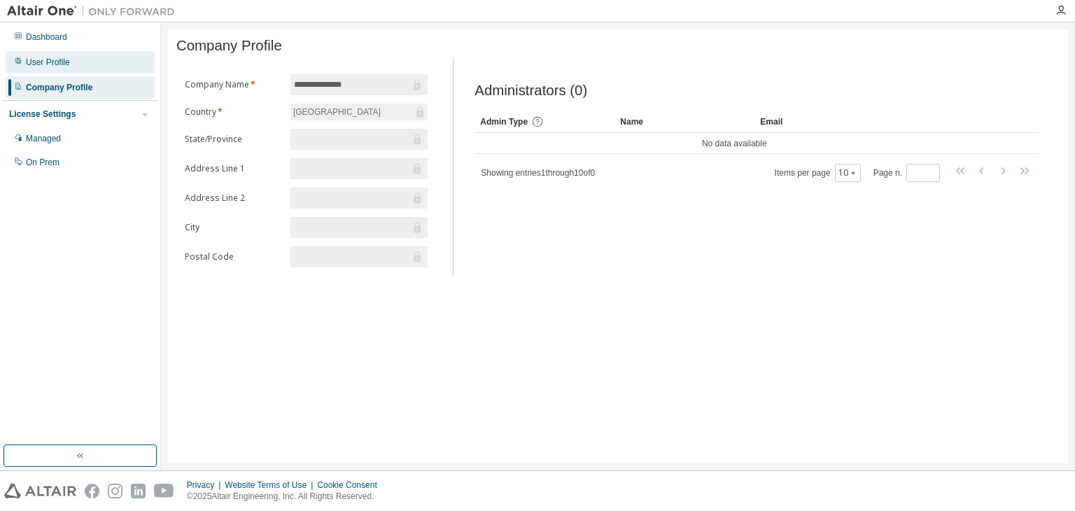
click at [81, 68] on div "User Profile" at bounding box center [80, 62] width 149 height 22
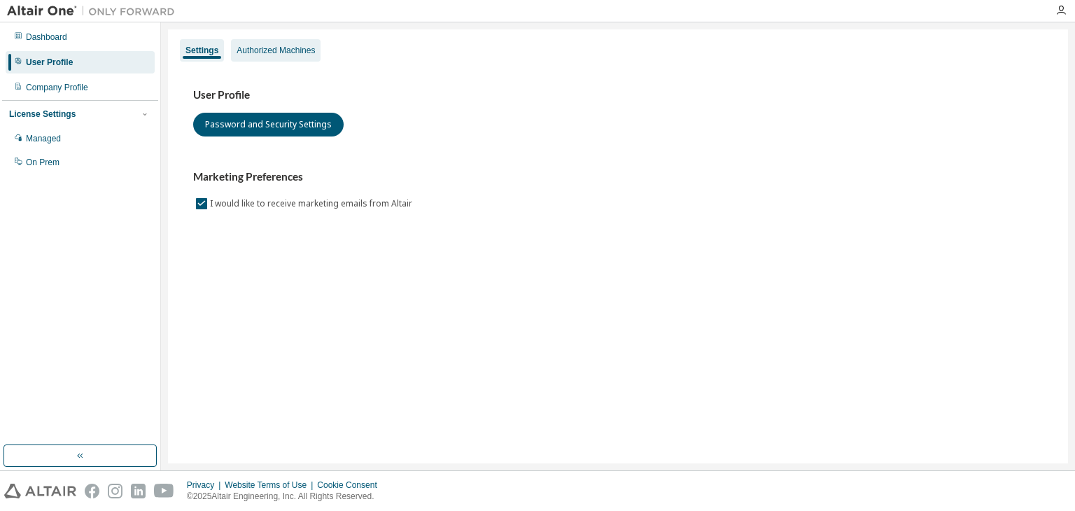
click at [278, 48] on div "Authorized Machines" at bounding box center [276, 50] width 78 height 11
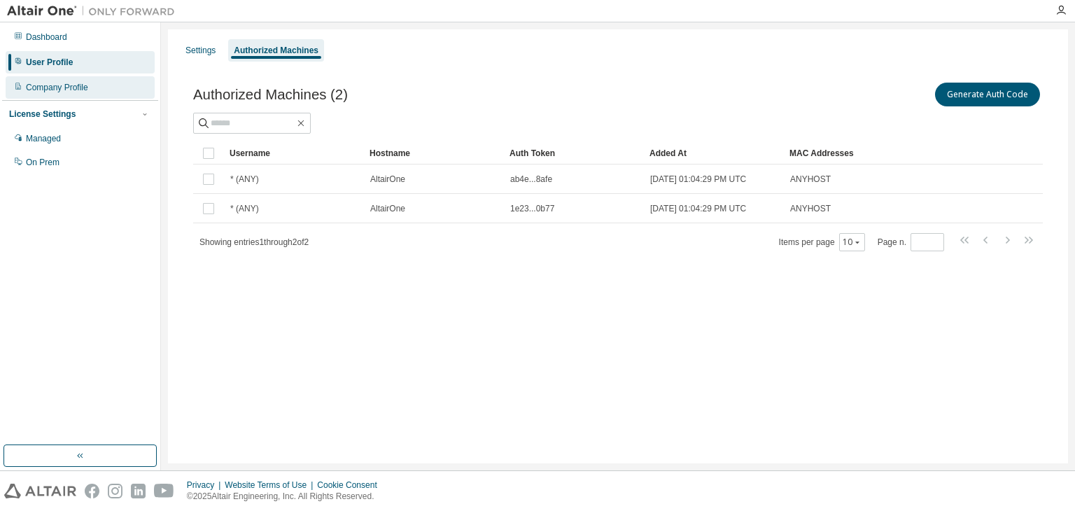
click at [101, 92] on div "Company Profile" at bounding box center [80, 87] width 149 height 22
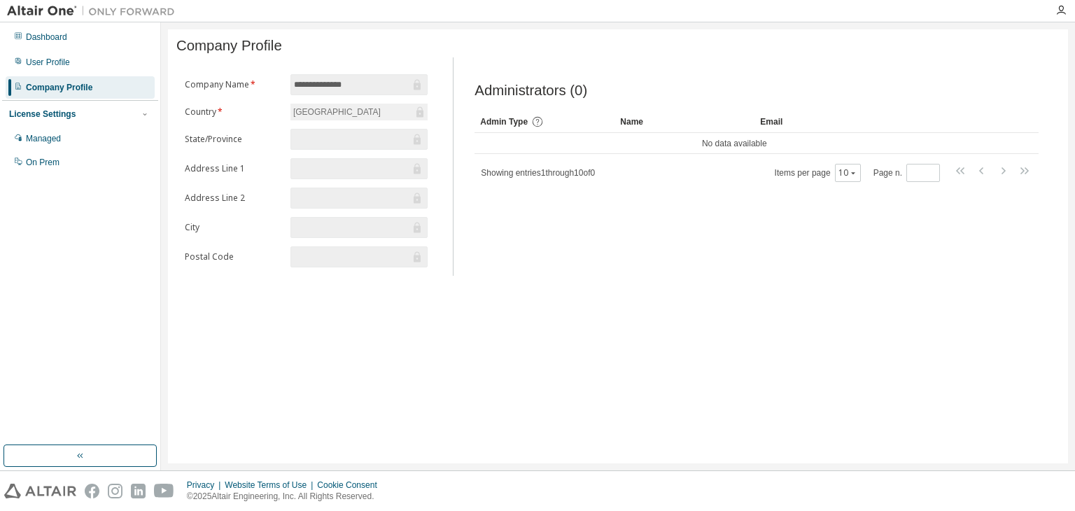
click at [314, 141] on input "text" at bounding box center [352, 139] width 116 height 14
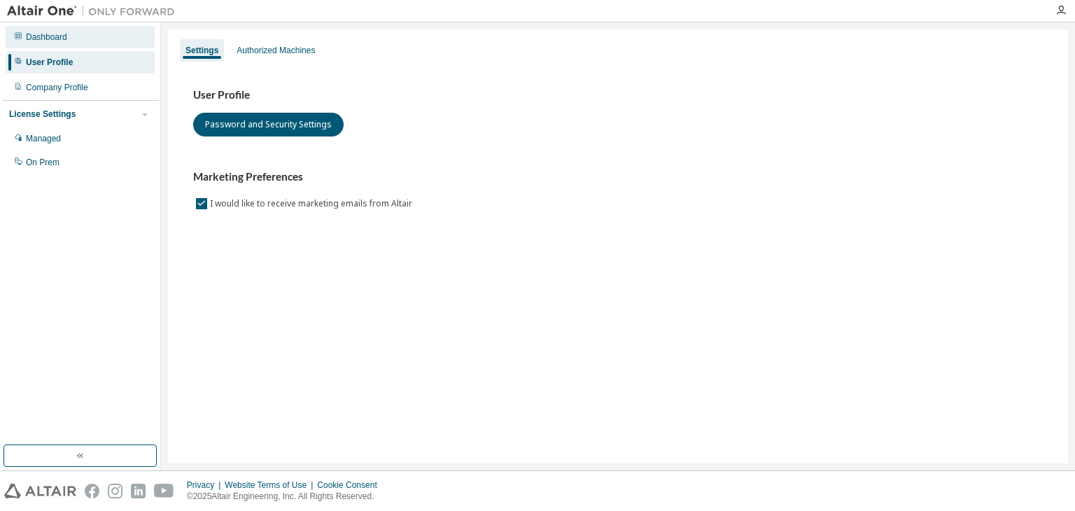
click at [54, 39] on div "Dashboard" at bounding box center [46, 37] width 41 height 11
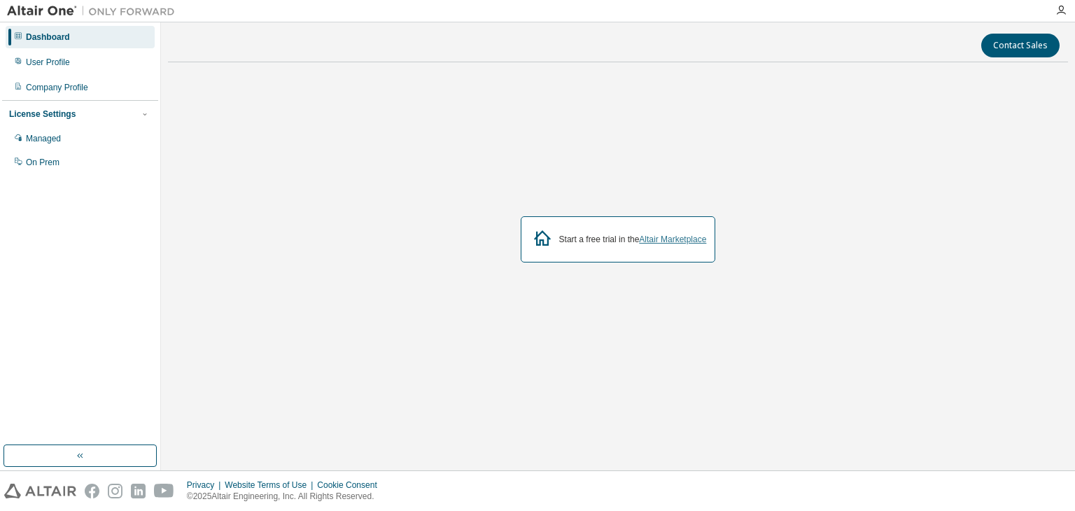
click at [666, 240] on link "Altair Marketplace" at bounding box center [672, 240] width 67 height 10
